Goal: Navigation & Orientation: Go to known website

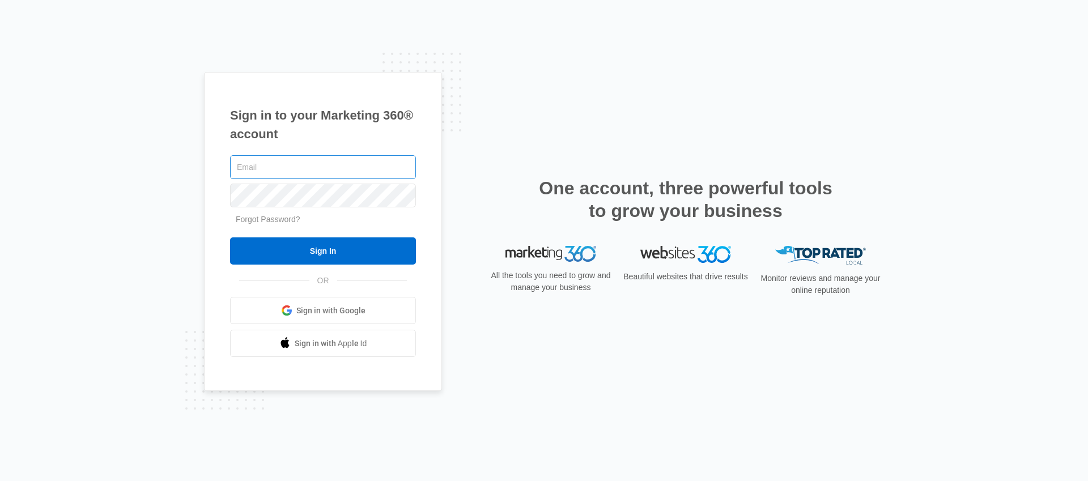
click at [278, 157] on input "text" at bounding box center [323, 167] width 186 height 24
click at [249, 308] on link "Sign in with Google" at bounding box center [323, 310] width 186 height 27
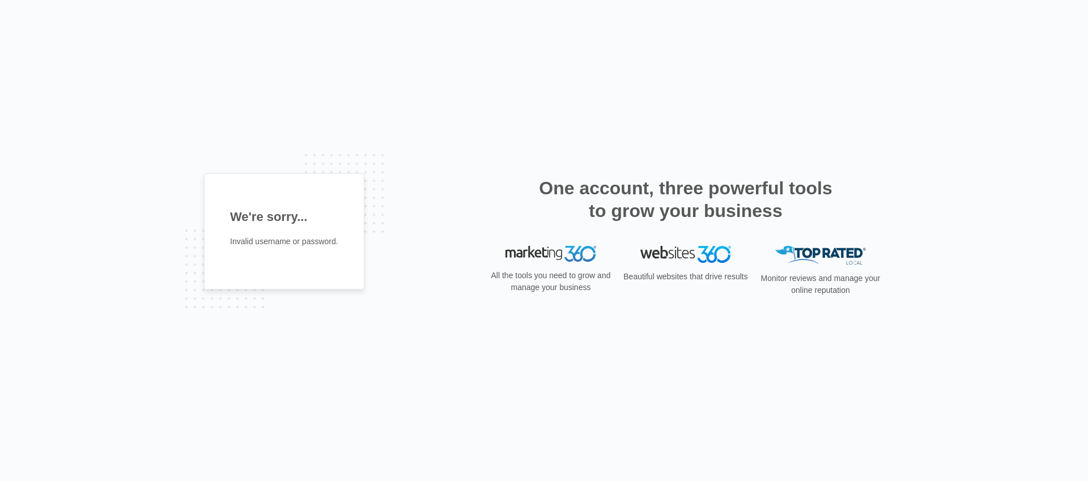
click at [261, 239] on p "Invalid username or password." at bounding box center [284, 242] width 108 height 12
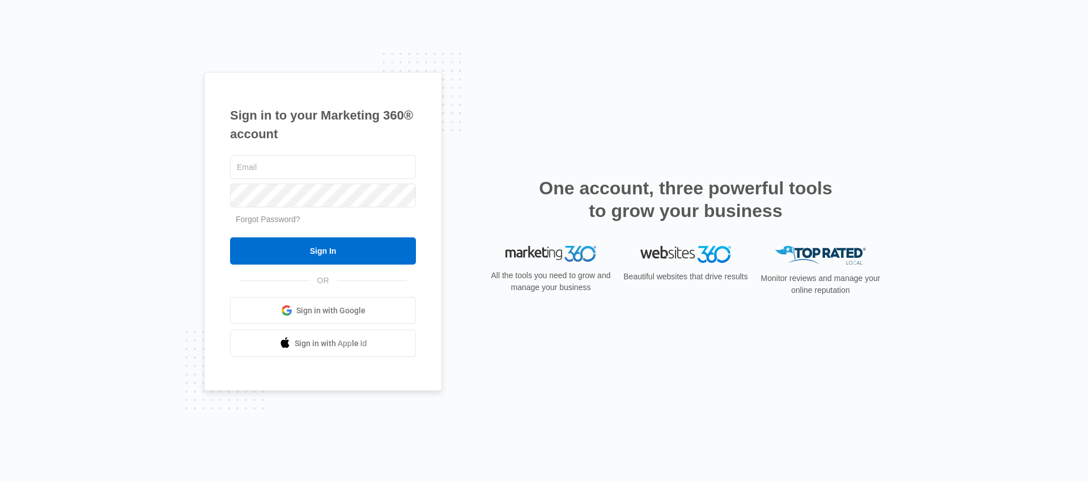
click at [326, 311] on span "Sign in with Google" at bounding box center [330, 311] width 69 height 12
click at [276, 159] on input "text" at bounding box center [323, 167] width 186 height 24
type input "matthew@madwire.com"
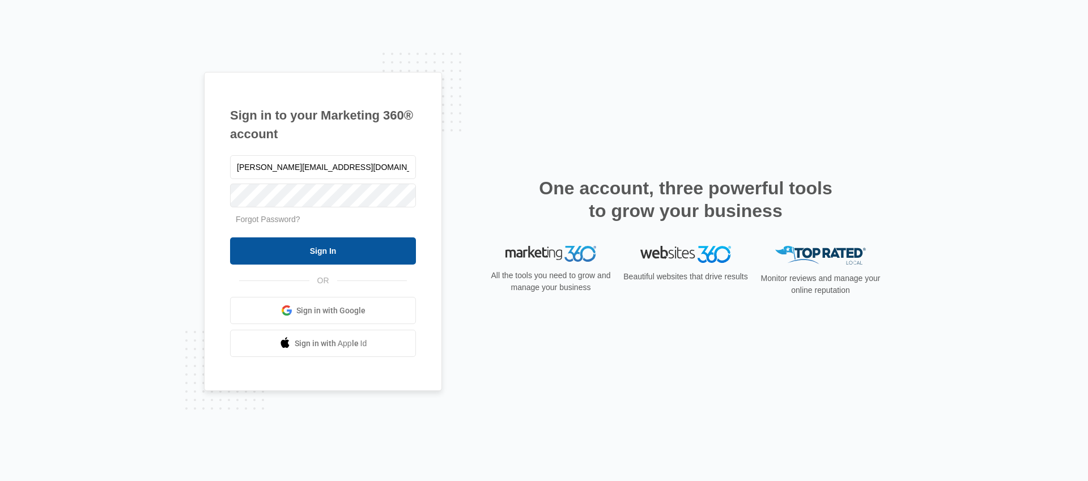
click at [334, 245] on input "Sign In" at bounding box center [323, 250] width 186 height 27
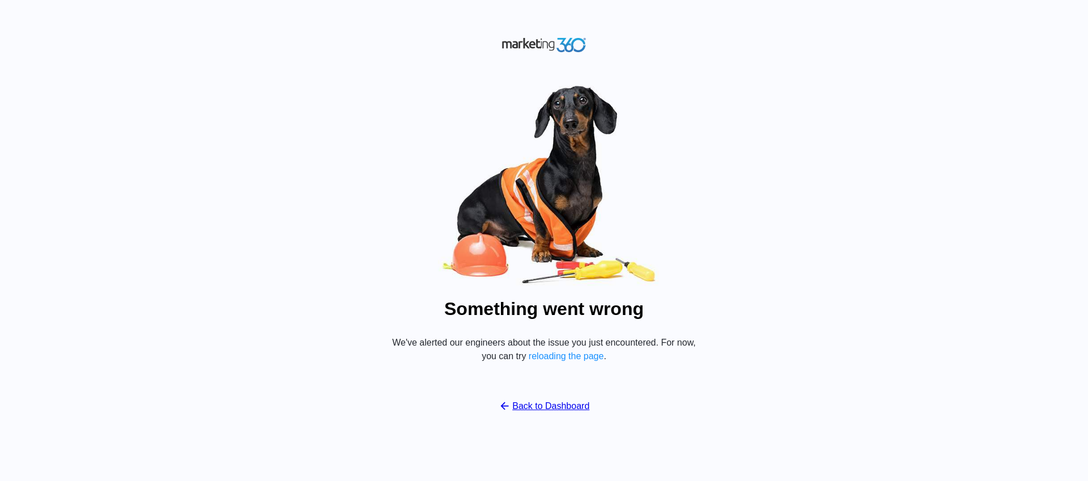
click at [570, 358] on button "reloading the page" at bounding box center [566, 356] width 75 height 10
